Goal: Check status: Check status

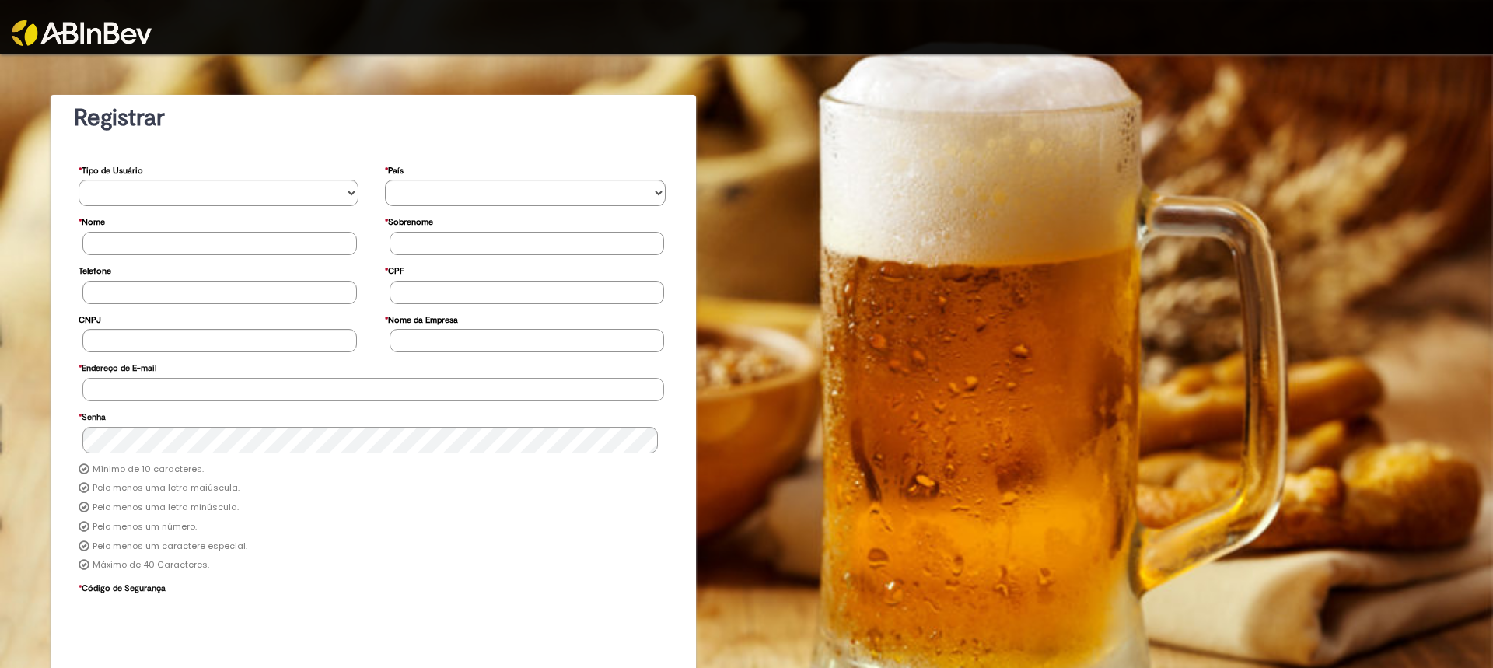
type input "**********"
drag, startPoint x: 96, startPoint y: 42, endPoint x: 275, endPoint y: 44, distance: 179.7
click at [96, 41] on img at bounding box center [82, 33] width 140 height 26
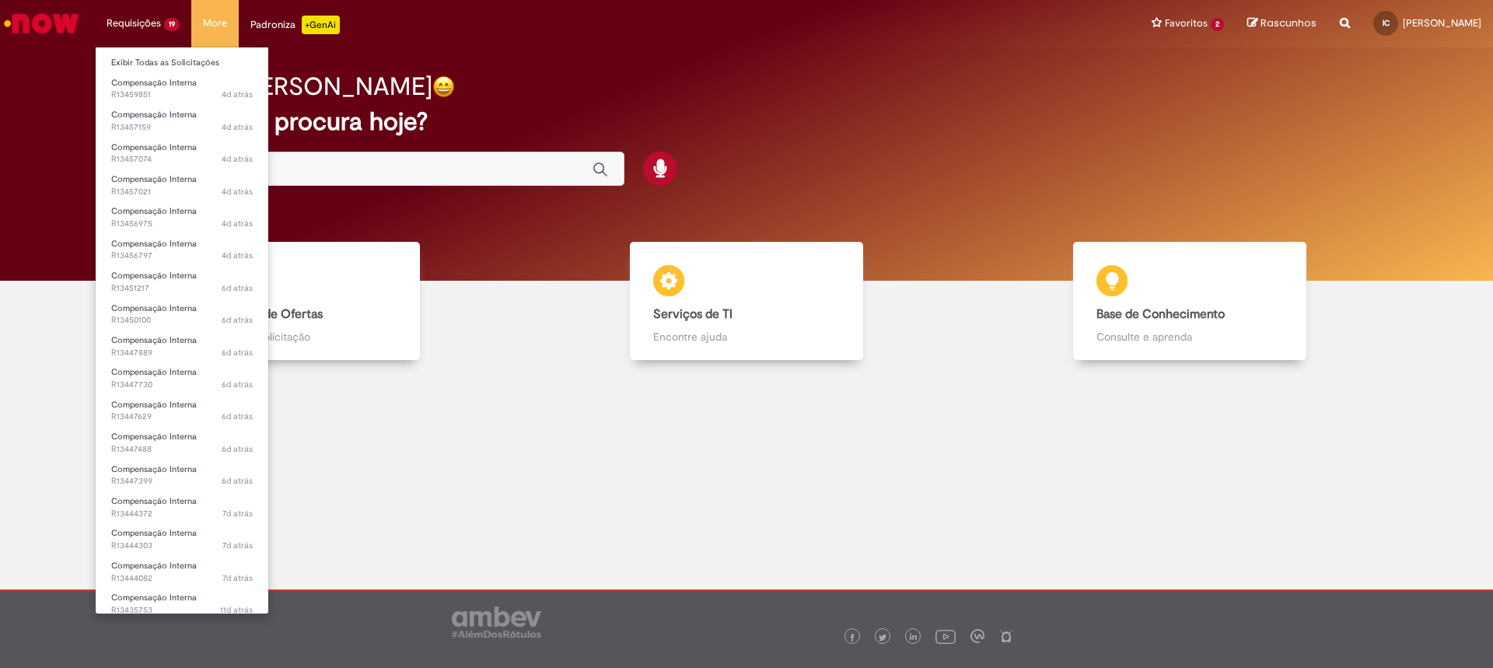
click at [124, 22] on li "Requisições 19 Exibir Todas as Solicitações Compensação Interna 4d atrás 4 dias…" at bounding box center [143, 23] width 96 height 47
click at [142, 58] on link "Exibir Todas as Solicitações" at bounding box center [182, 62] width 173 height 17
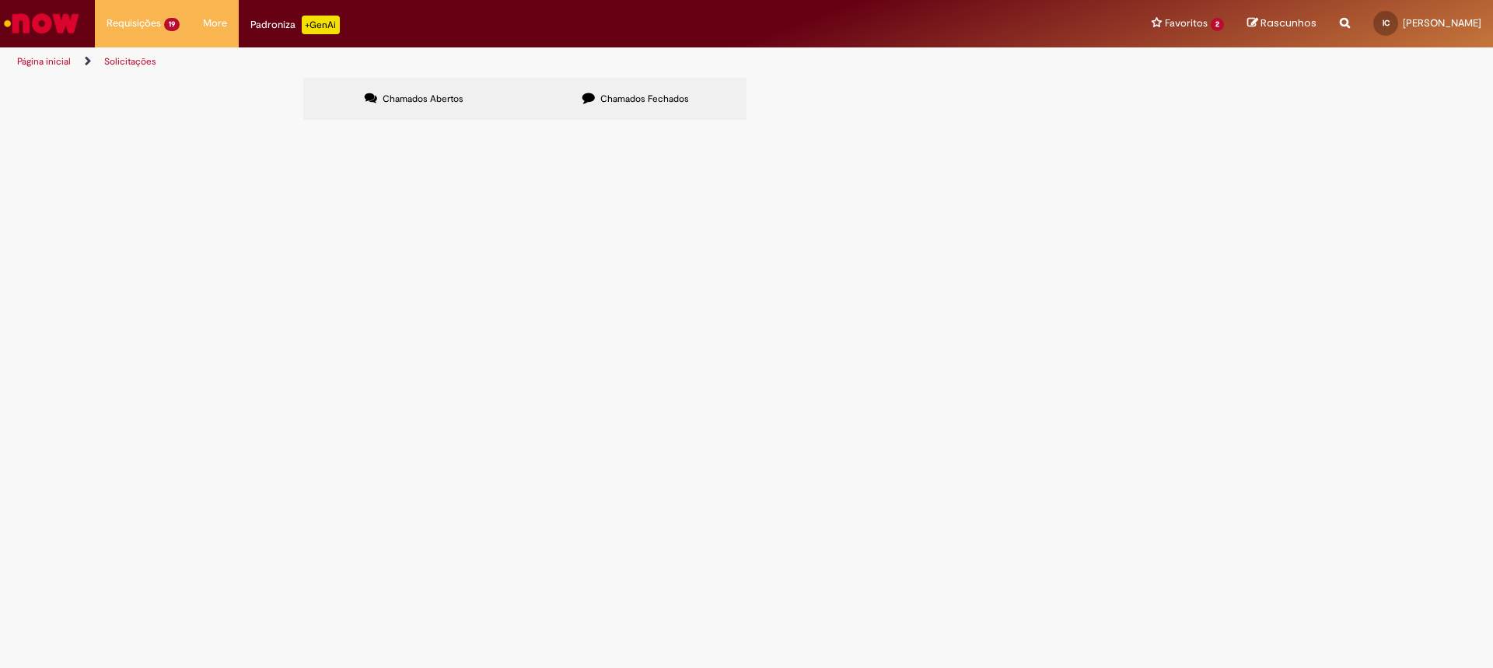
click at [0, 0] on input "Pesquisar" at bounding box center [0, 0] width 0 height 0
type input "*********"
click at [0, 0] on button "Pesquisar" at bounding box center [0, 0] width 0 height 0
click at [0, 0] on span "Pesquisar" at bounding box center [0, 0] width 0 height 0
click at [0, 0] on span "R13447730" at bounding box center [0, 0] width 0 height 0
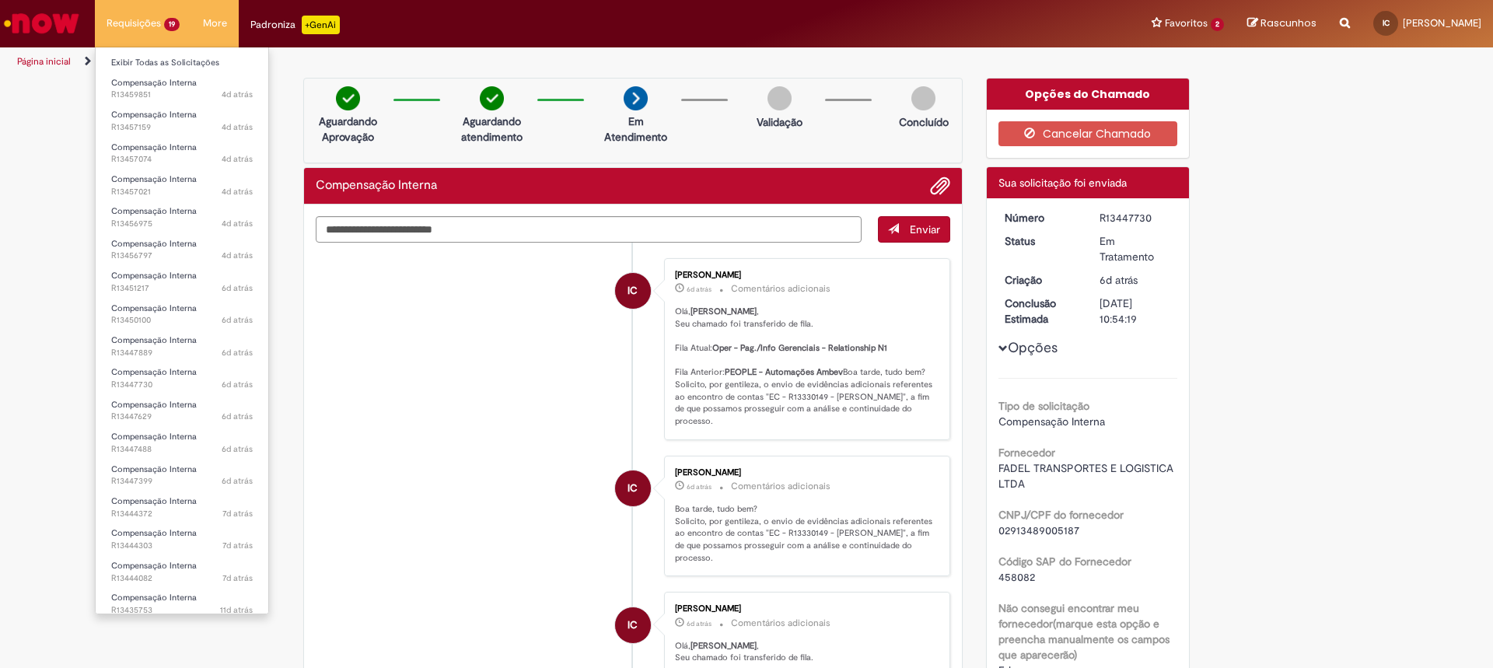
click at [128, 23] on li "Requisições 19 Exibir Todas as Solicitações Compensação Interna 4d atrás 4 dias…" at bounding box center [143, 23] width 96 height 47
click at [146, 66] on link "Exibir Todas as Solicitações" at bounding box center [182, 62] width 173 height 17
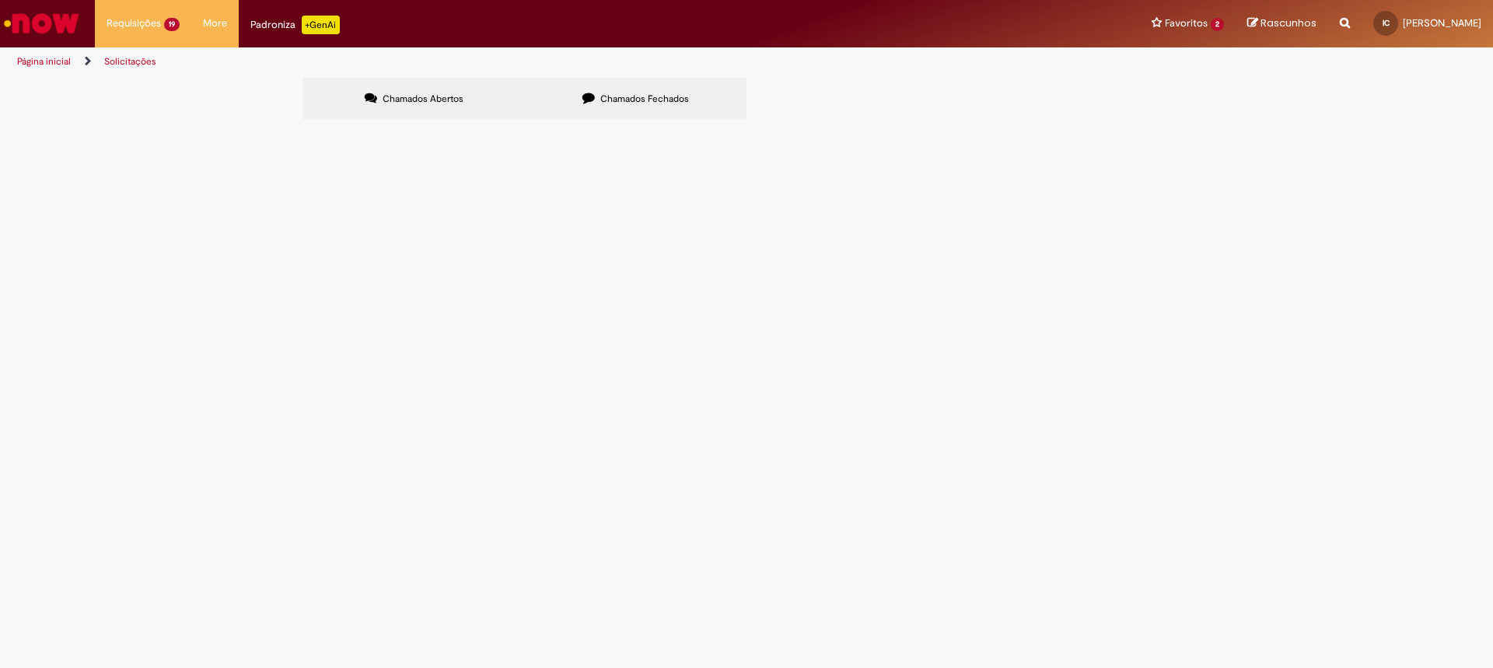
click at [0, 0] on input "Pesquisar" at bounding box center [0, 0] width 0 height 0
type input "*********"
click at [0, 0] on button "Pesquisar" at bounding box center [0, 0] width 0 height 0
click at [0, 0] on td "R13435753" at bounding box center [0, 0] width 0 height 0
click at [0, 0] on td "Compensação Interna" at bounding box center [0, 0] width 0 height 0
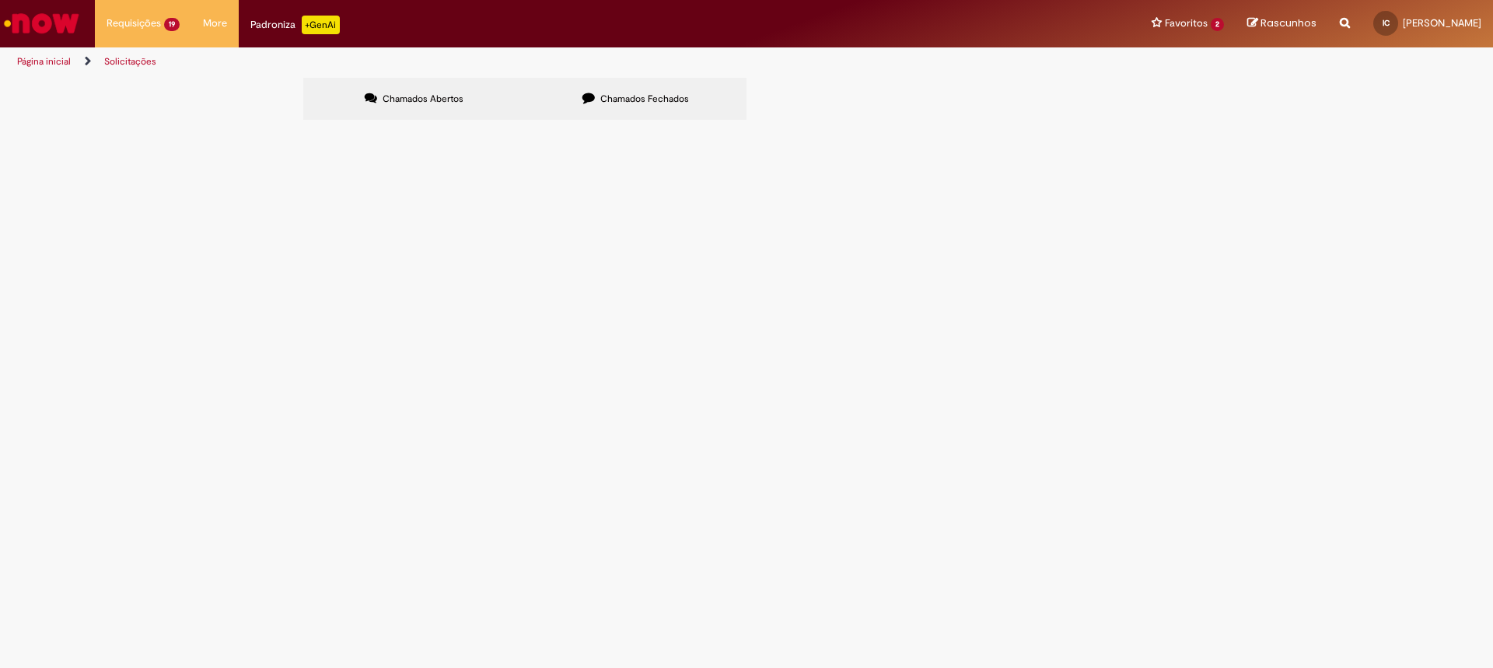
click at [0, 0] on span "Compensação Interna" at bounding box center [0, 0] width 0 height 0
